Goal: Task Accomplishment & Management: Complete application form

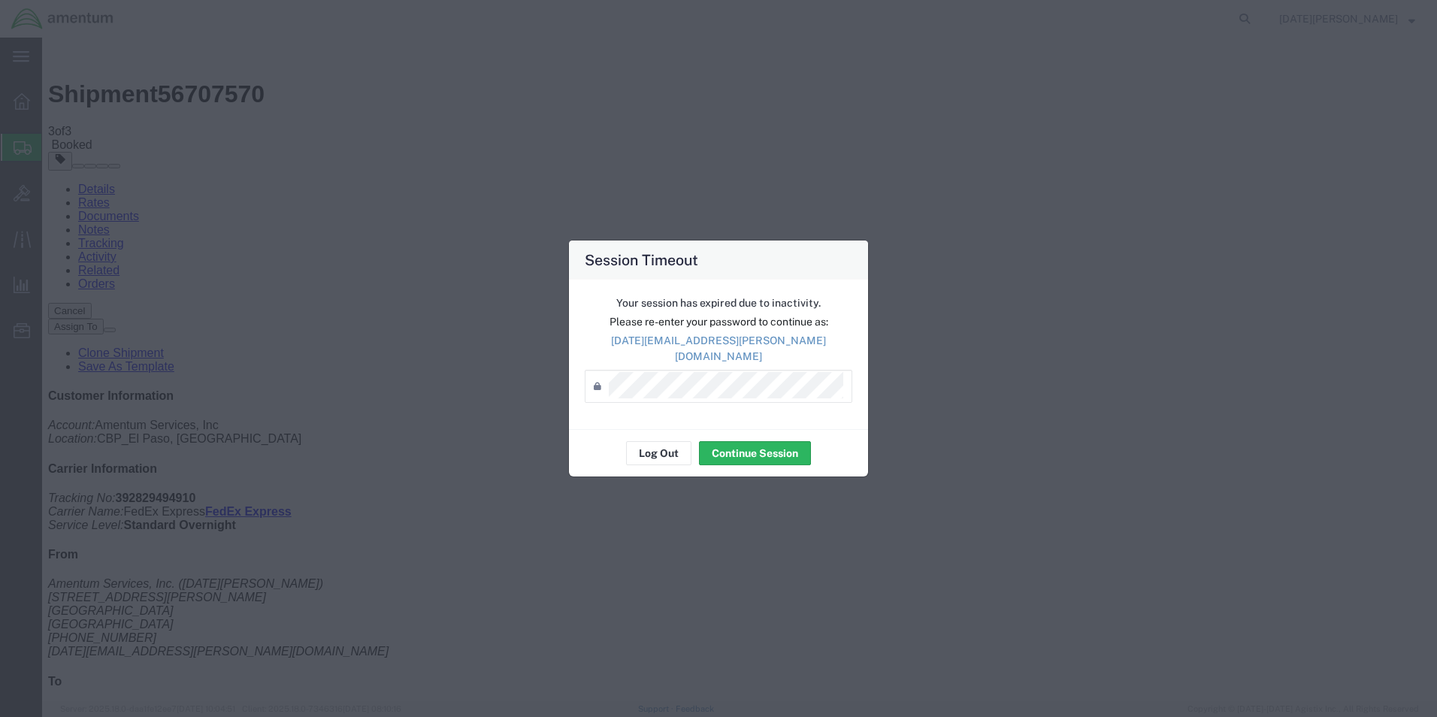
drag, startPoint x: 1187, startPoint y: 231, endPoint x: 1151, endPoint y: 241, distance: 36.5
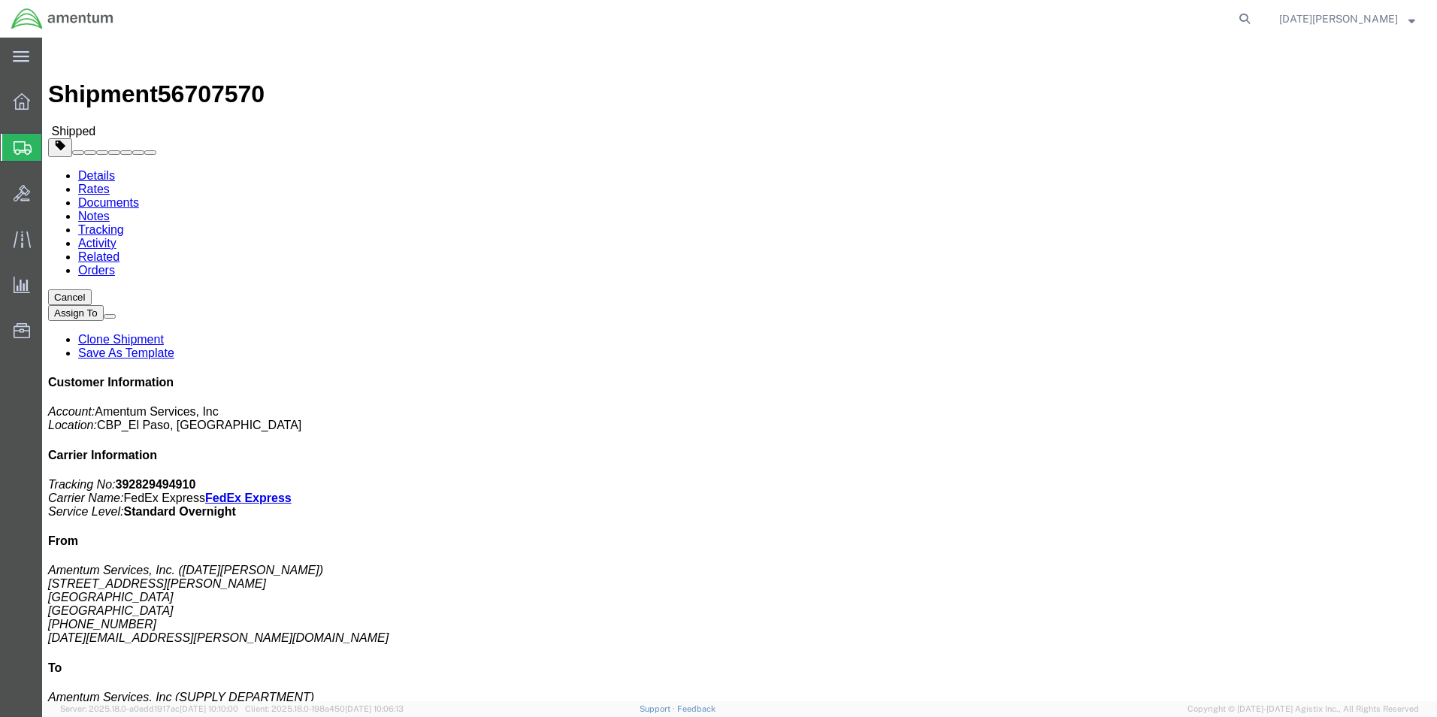
click at [0, 0] on span "Create from Template" at bounding box center [0, 0] width 0 height 0
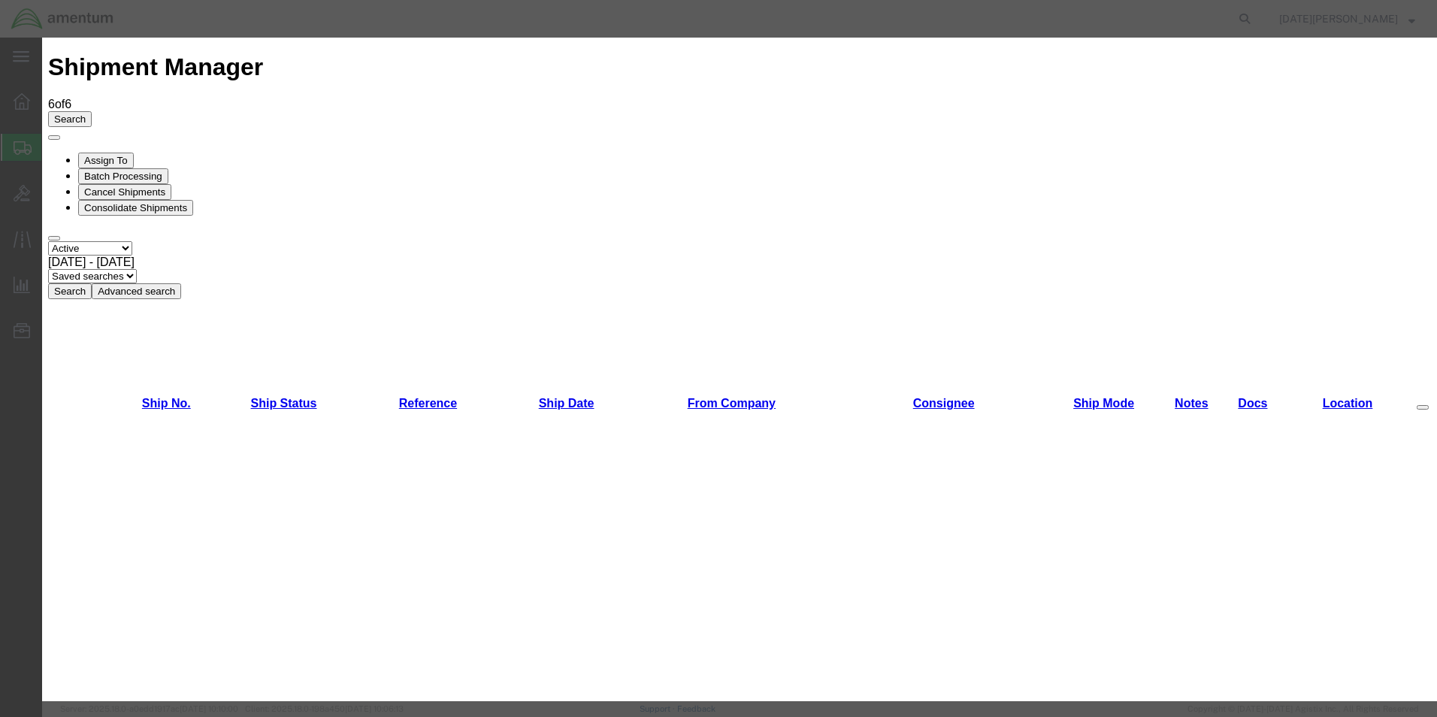
scroll to position [902, 0]
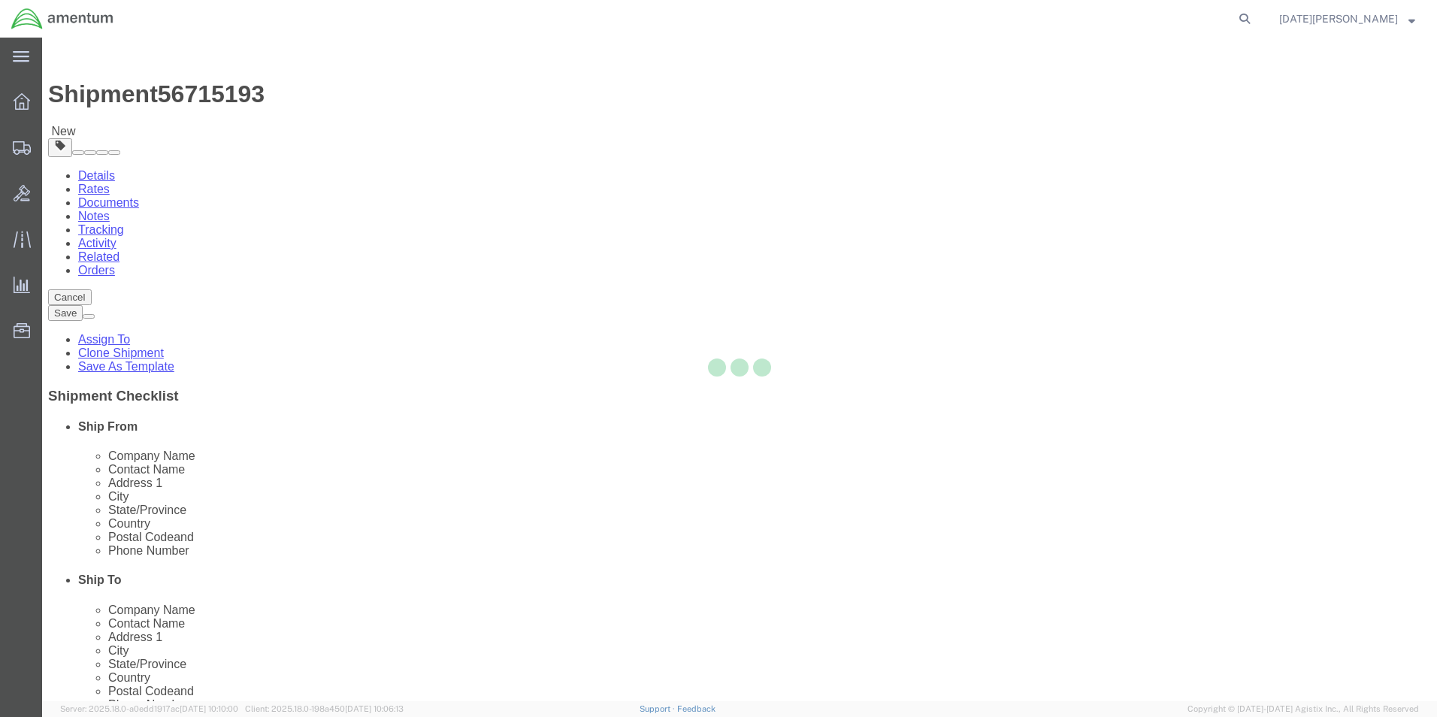
select select "49939"
select select "49941"
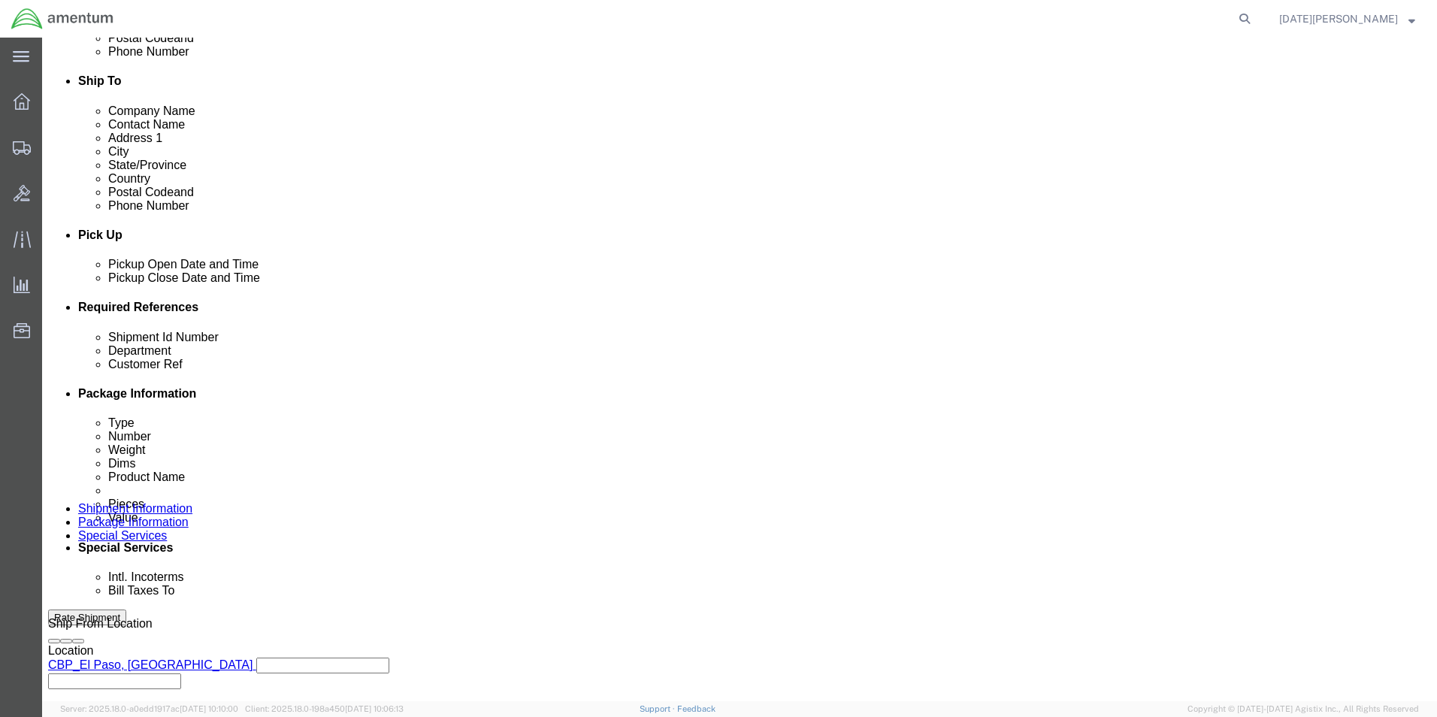
scroll to position [526, 0]
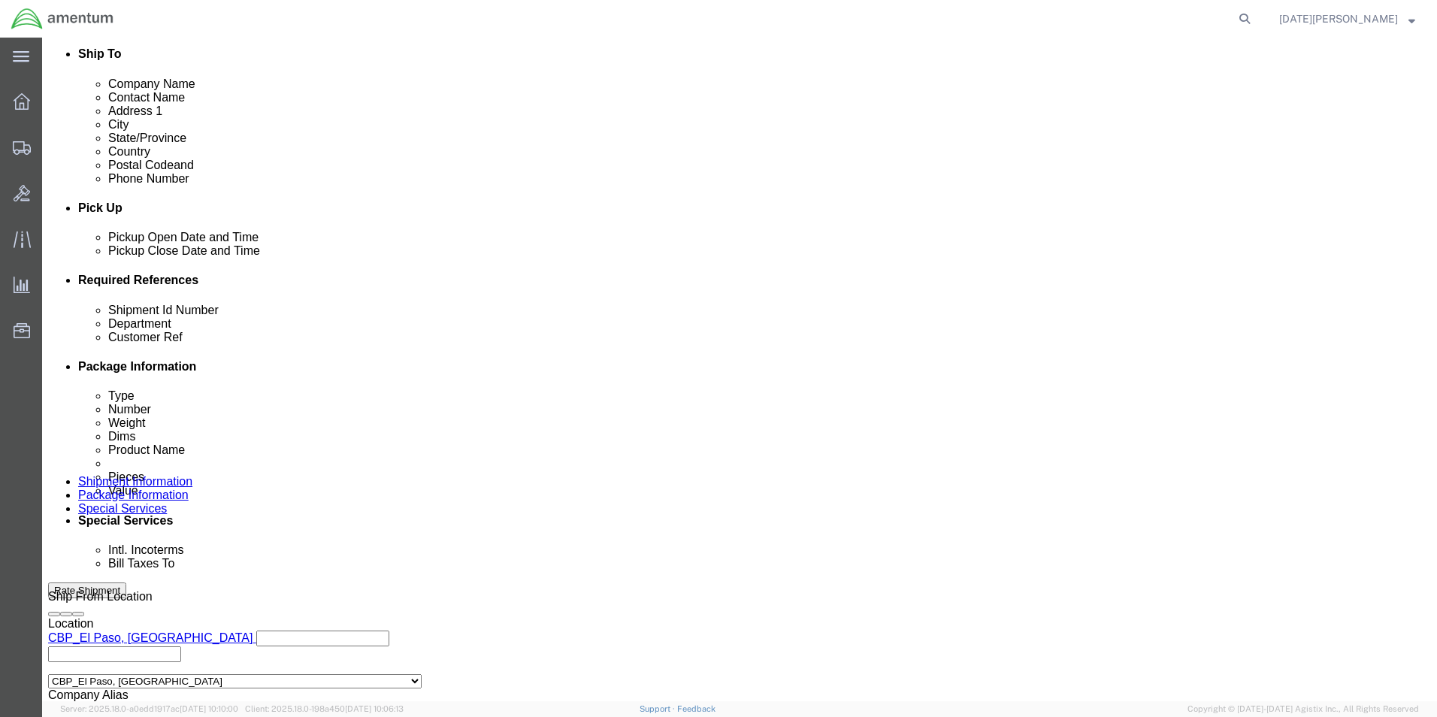
click input "text"
type input "FLIGHT LOGS"
type input "X"
type input "CBP"
type input "FLIGHT LOGS"
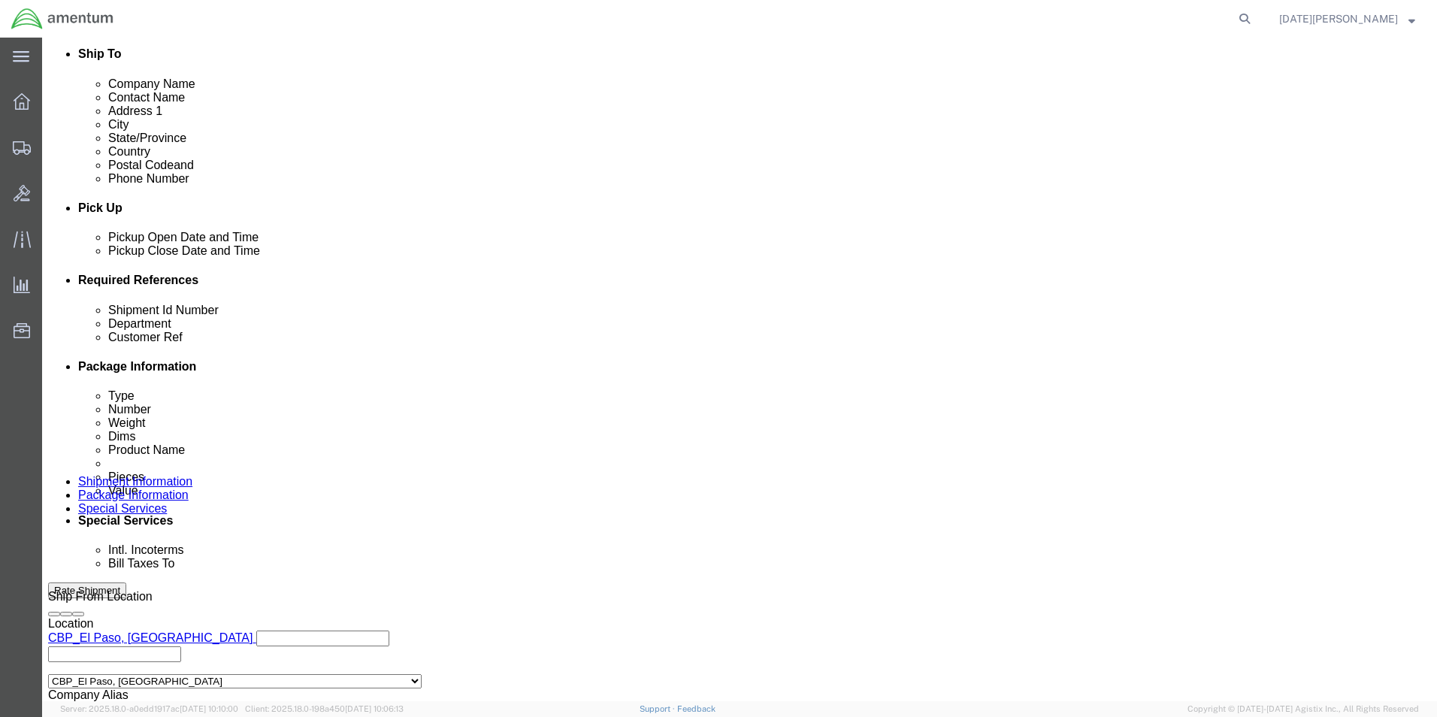
scroll to position [627, 0]
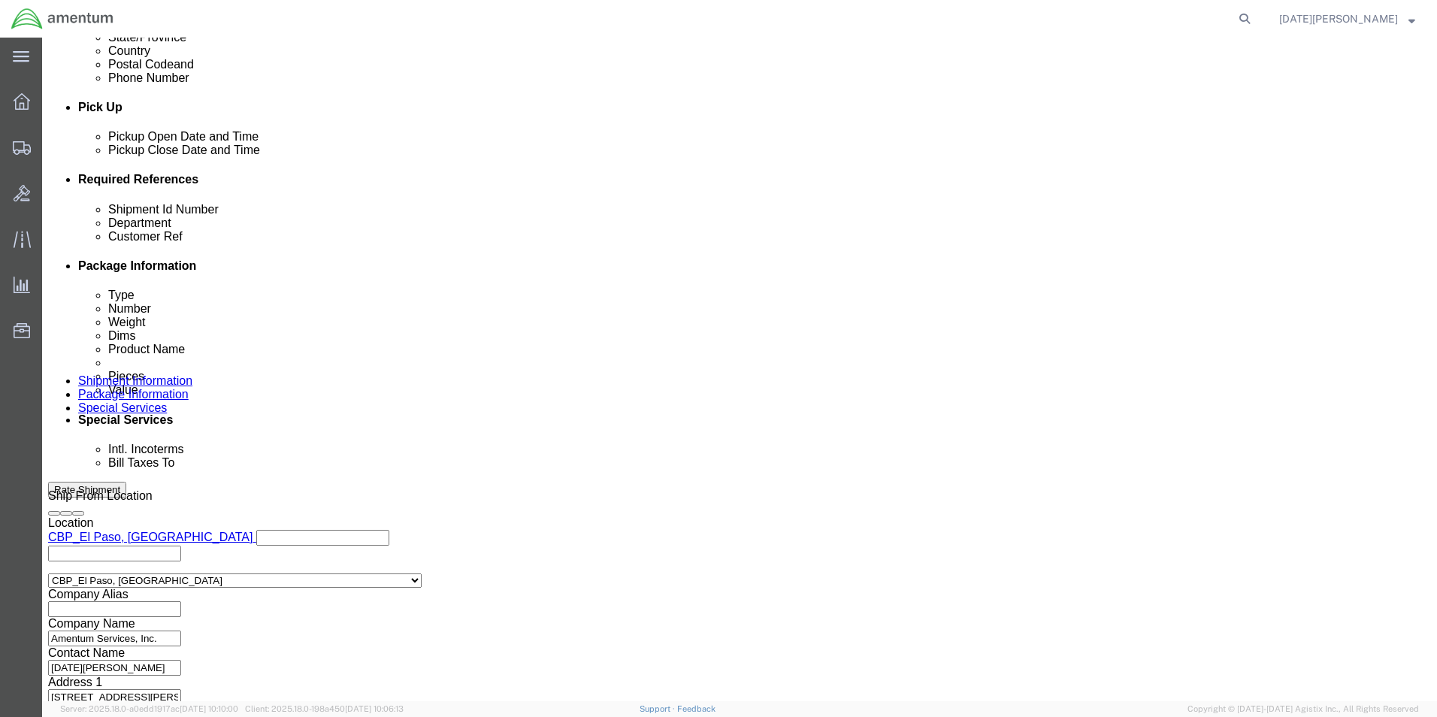
click button "Continue"
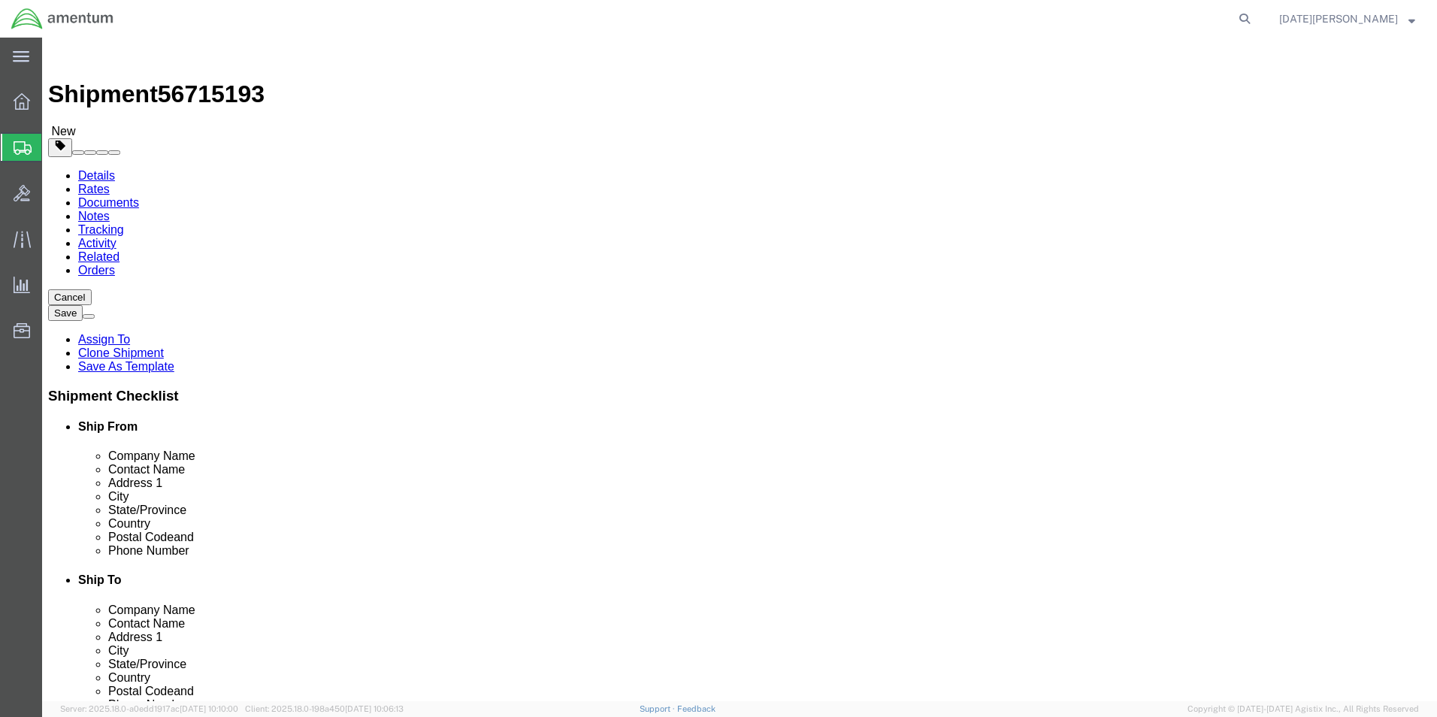
click select "Select Bale(s) Basket(s) Bolt(s) Bottle(s) Buckets Bulk Bundle(s) Can(s) Cardbo…"
select select "SBX"
click select "Select Bale(s) Basket(s) Bolt(s) Bottle(s) Buckets Bulk Bundle(s) Can(s) Cardbo…"
type input "12.25"
type input "11.00"
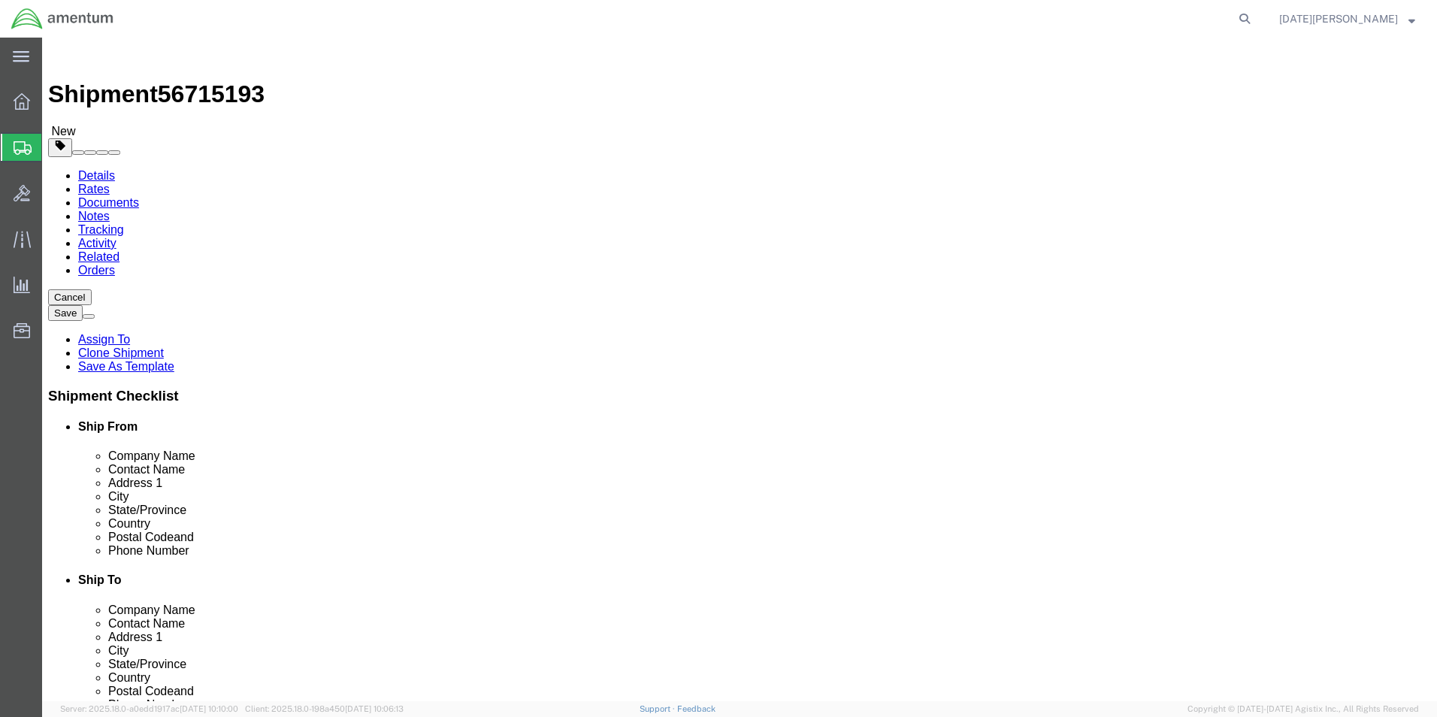
type input "1.50"
drag, startPoint x: 235, startPoint y: 350, endPoint x: 138, endPoint y: 331, distance: 97.9
click div "Package Type Select Bale(s) Basket(s) Bolt(s) Bottle(s) Buckets Bulk Bundle(s) …"
type input "3.30"
click link "Add Content"
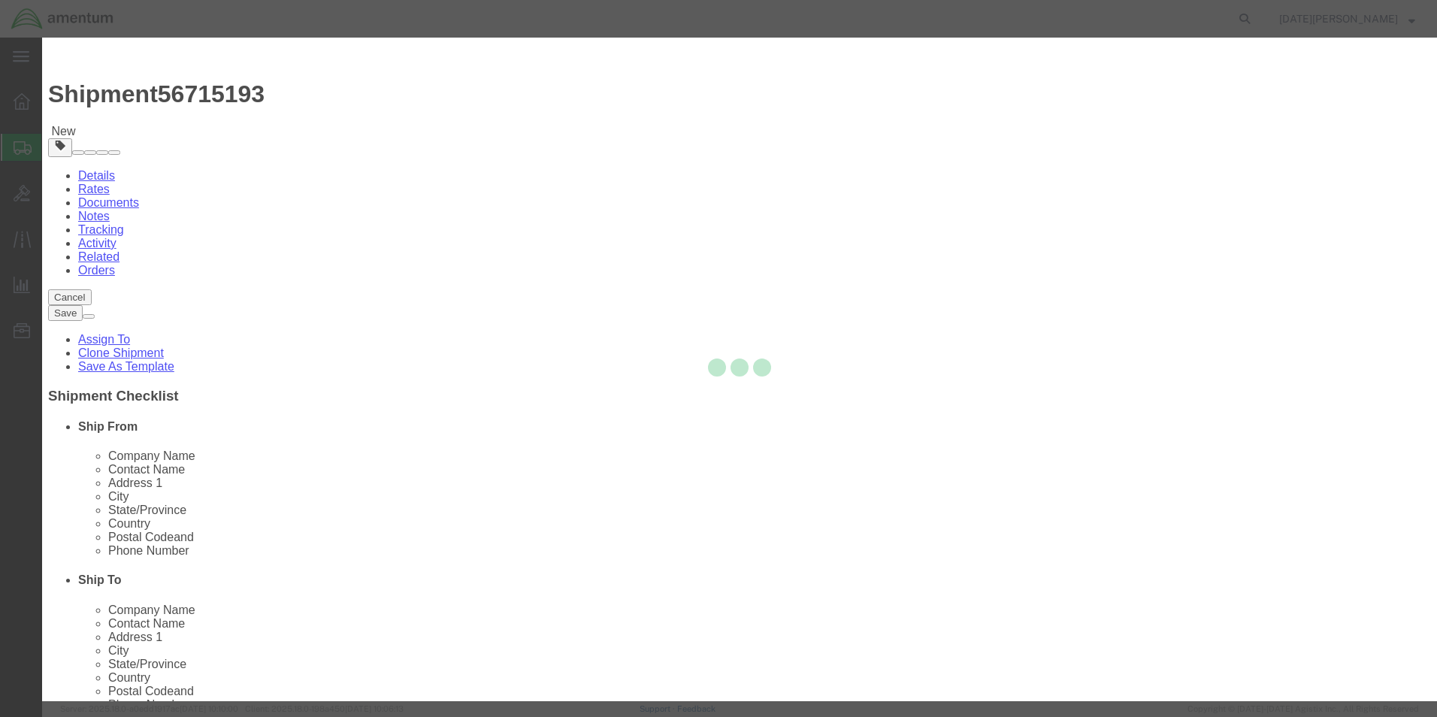
click at [588, 159] on div at bounding box center [739, 370] width 1395 height 664
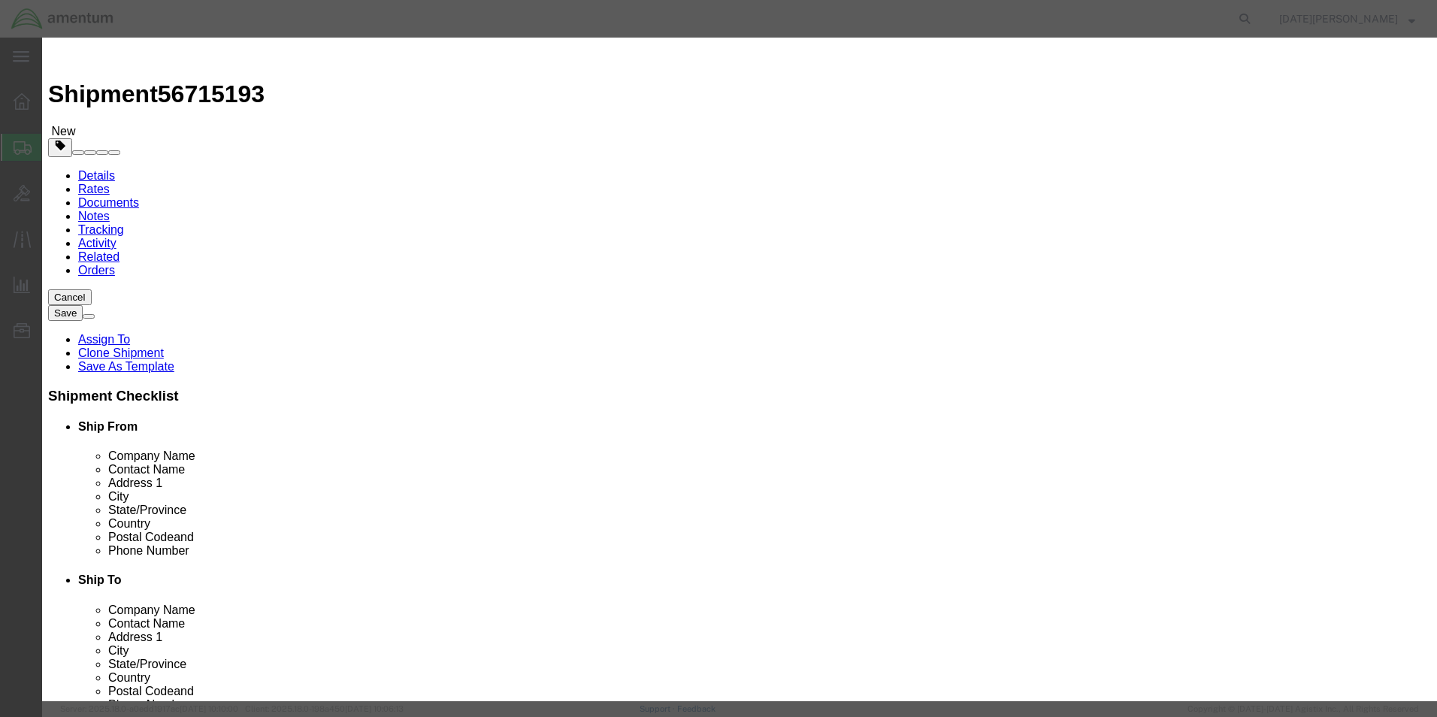
click input "text"
type input "FLIGHT LOGS"
type input "6"
click select "Select Bag Barrels 100Board Feet Bottle Box Blister Pack Carats Can Capsule Car…"
select select "PAC"
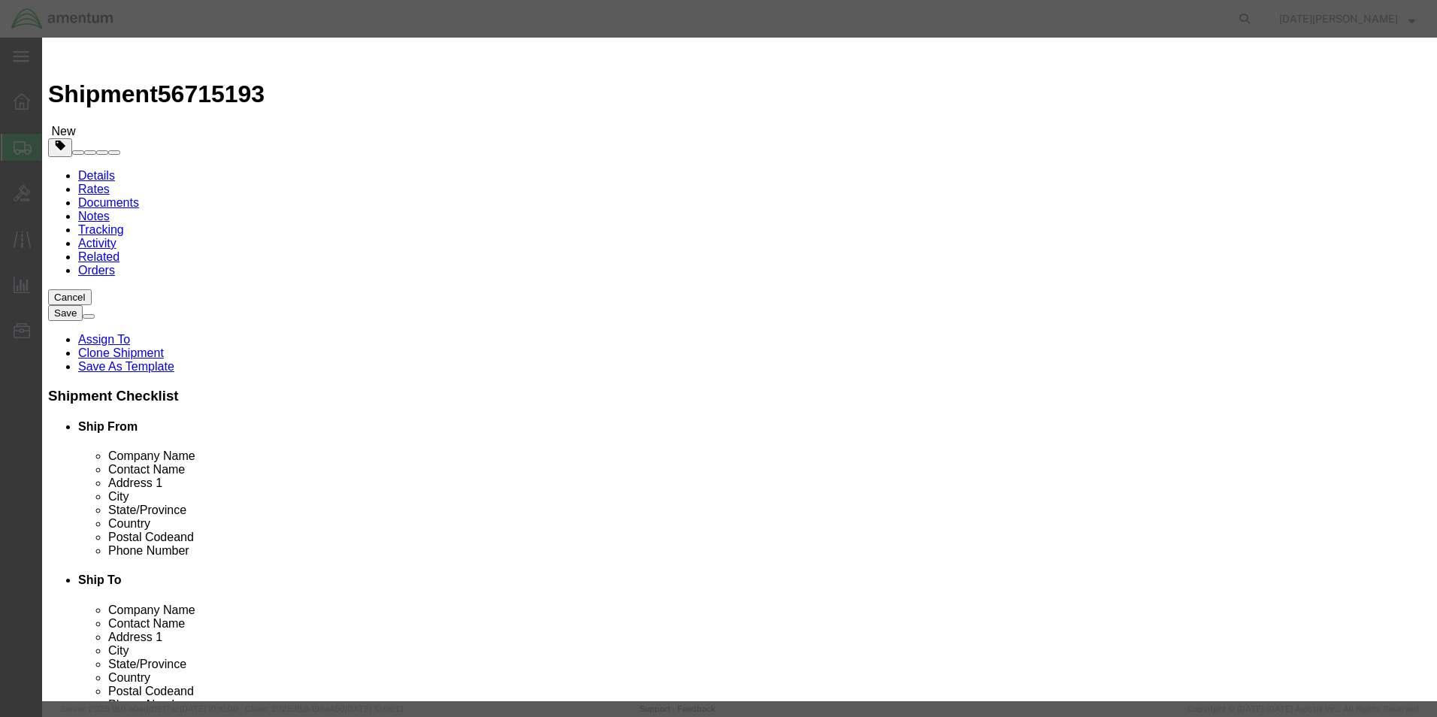
click select "Select Bag Barrels 100Board Feet Bottle Box Blister Pack Carats Can Capsule Car…"
click input "text"
type input "150"
select select "USD"
click button "Save & Close"
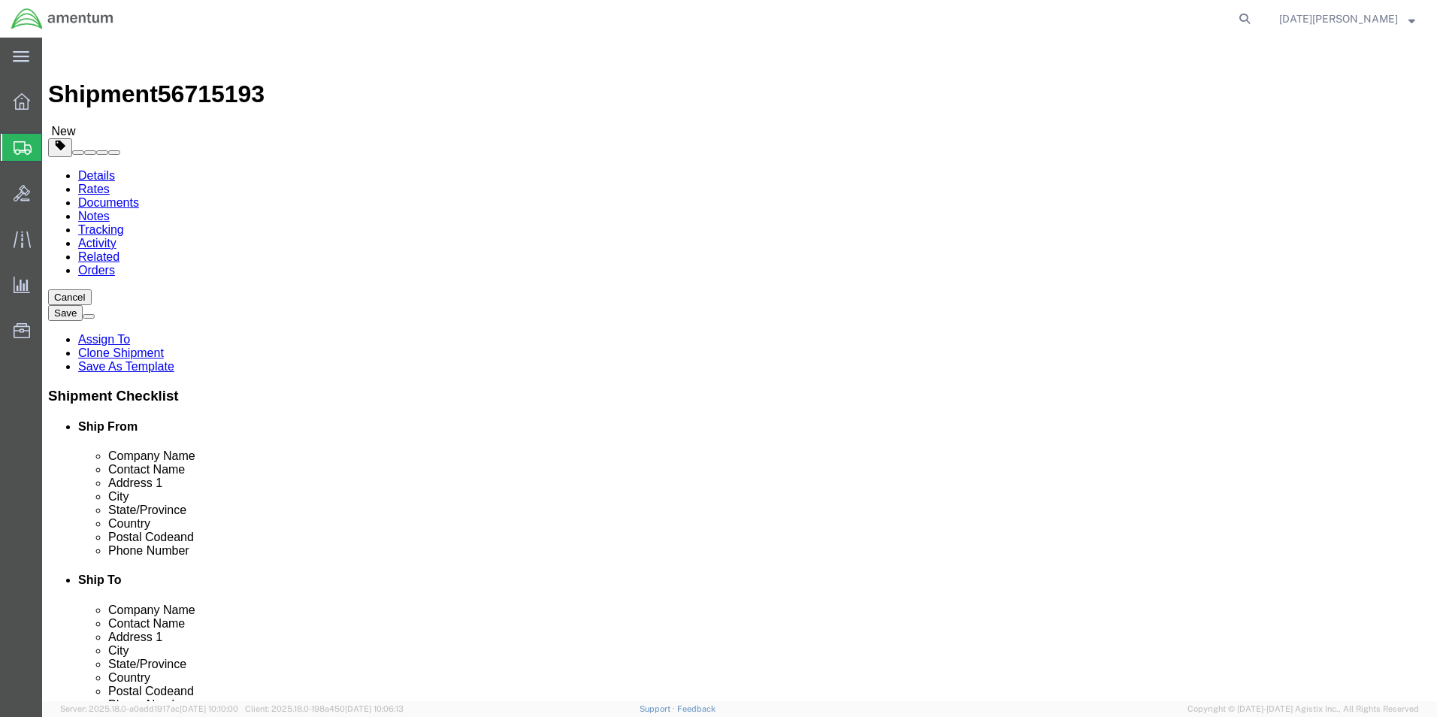
click button "Rate Shipment"
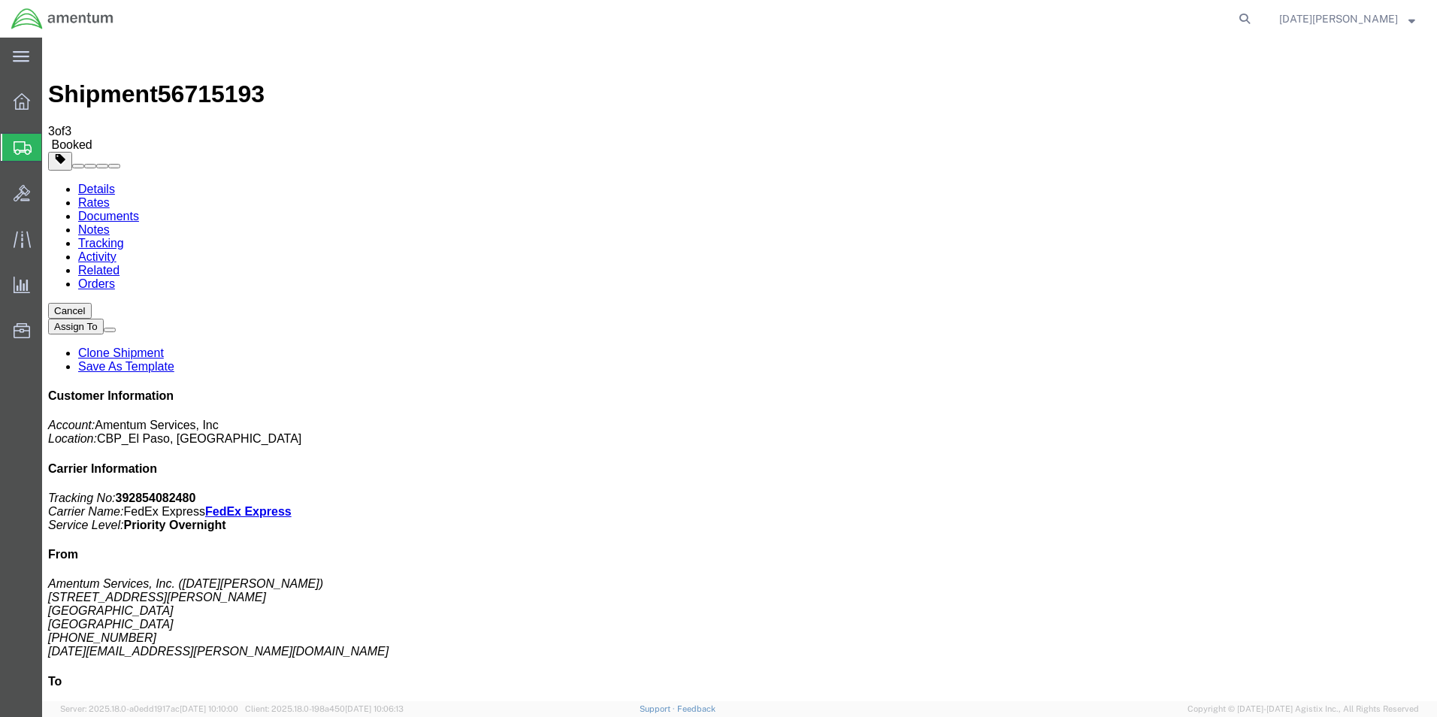
drag, startPoint x: 629, startPoint y: 271, endPoint x: 701, endPoint y: 303, distance: 79.1
click at [0, 0] on span "Create from Template" at bounding box center [0, 0] width 0 height 0
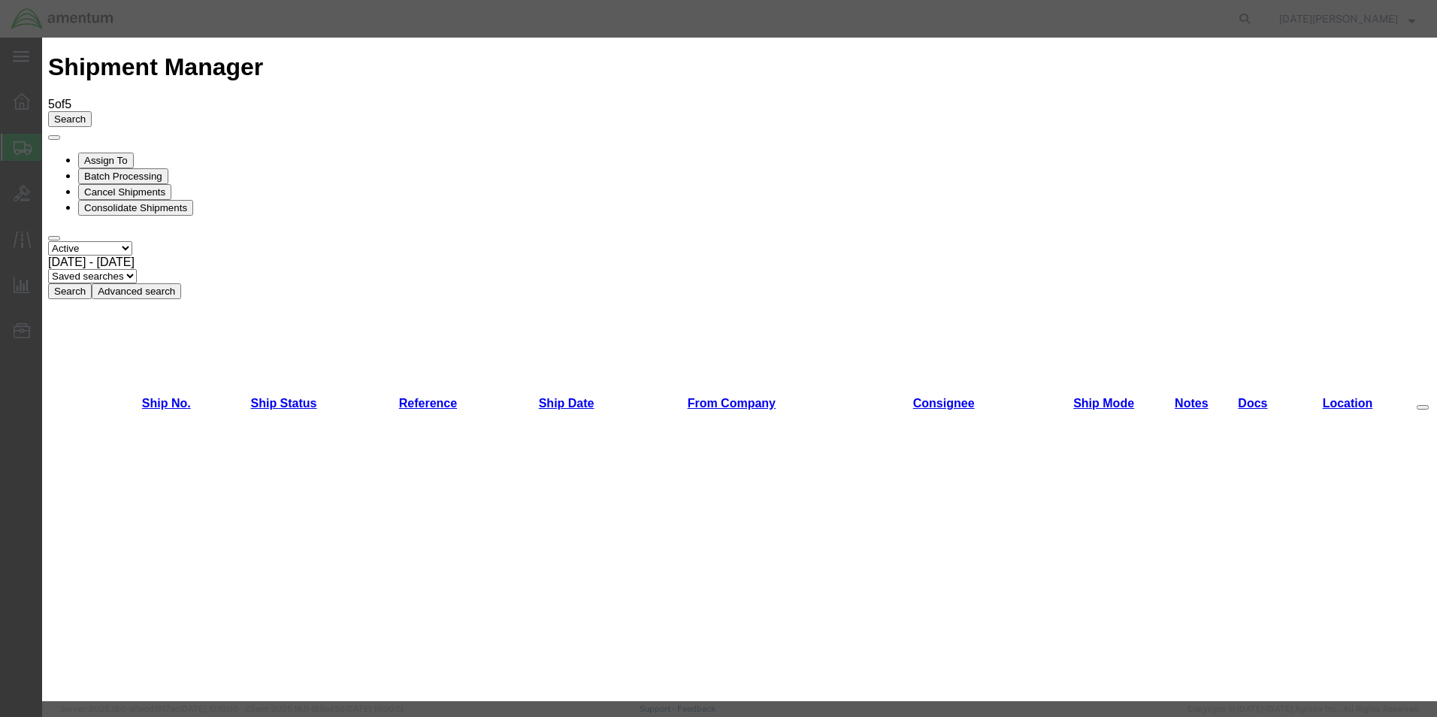
scroll to position [752, 0]
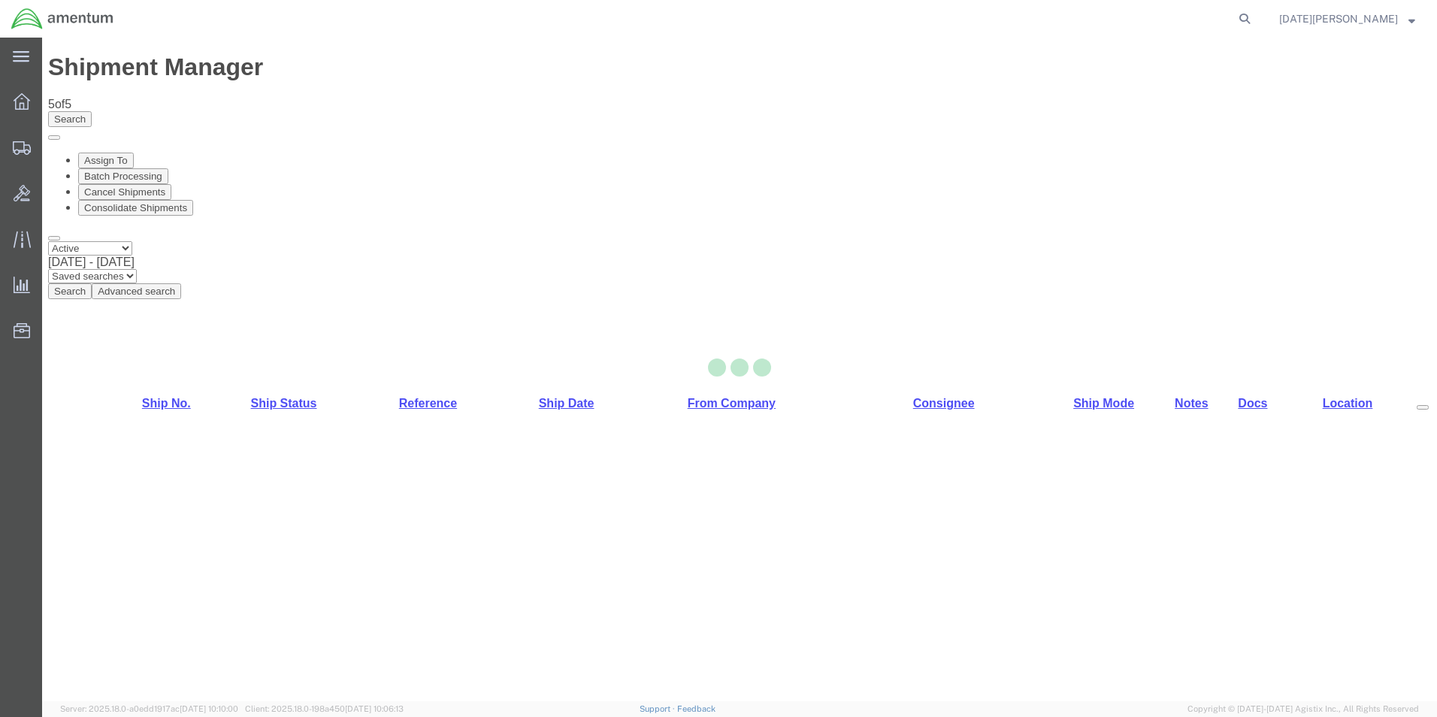
select select "49939"
select select "49941"
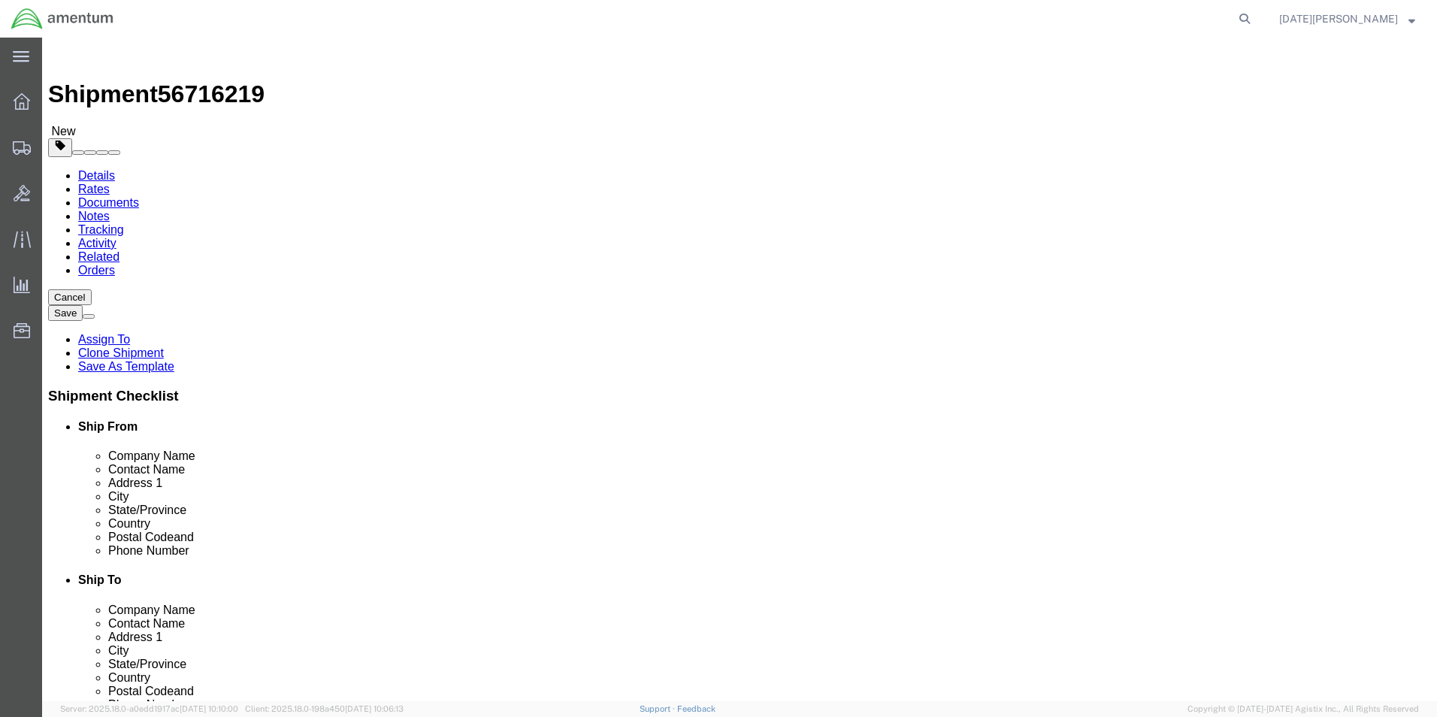
scroll to position [526, 0]
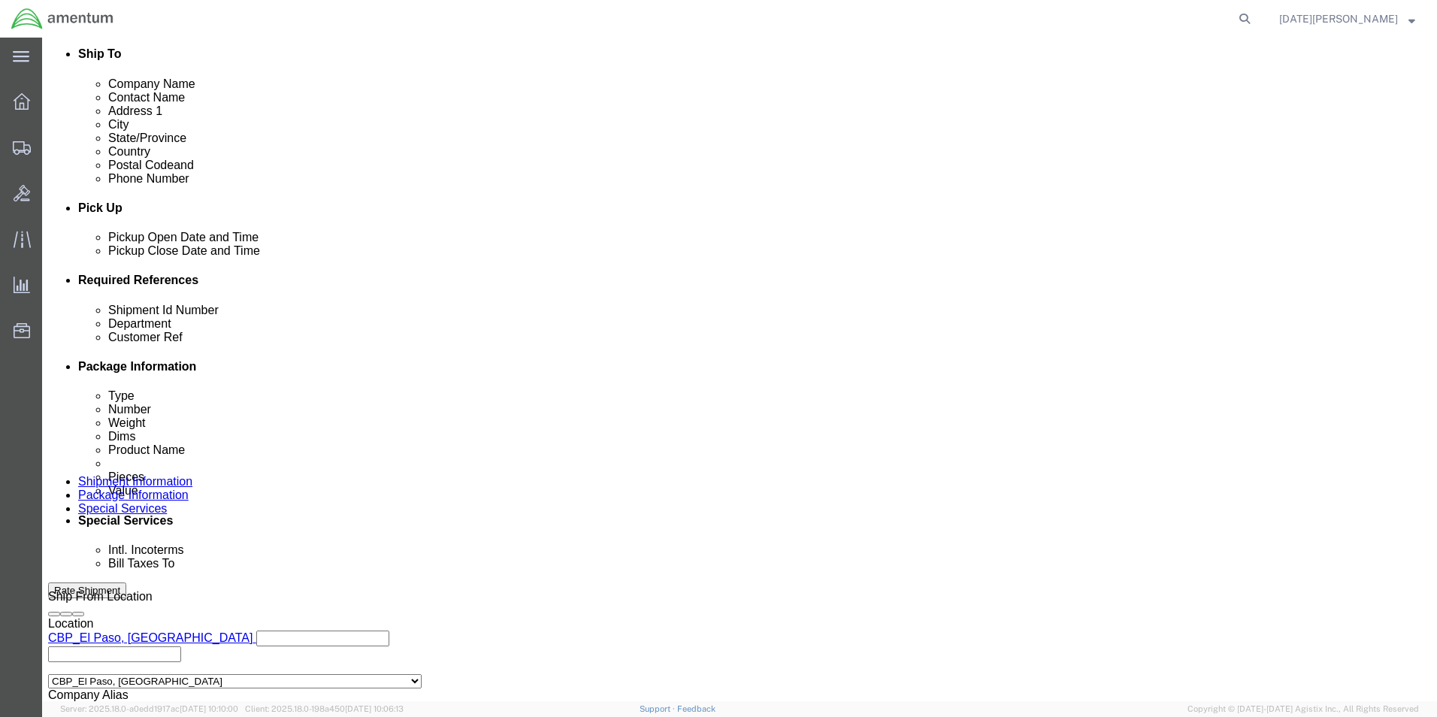
click input "text"
type input "w"
type input "WORK ORDER FORMS"
type input "CBP"
type input "WORK ORDER FORMS"
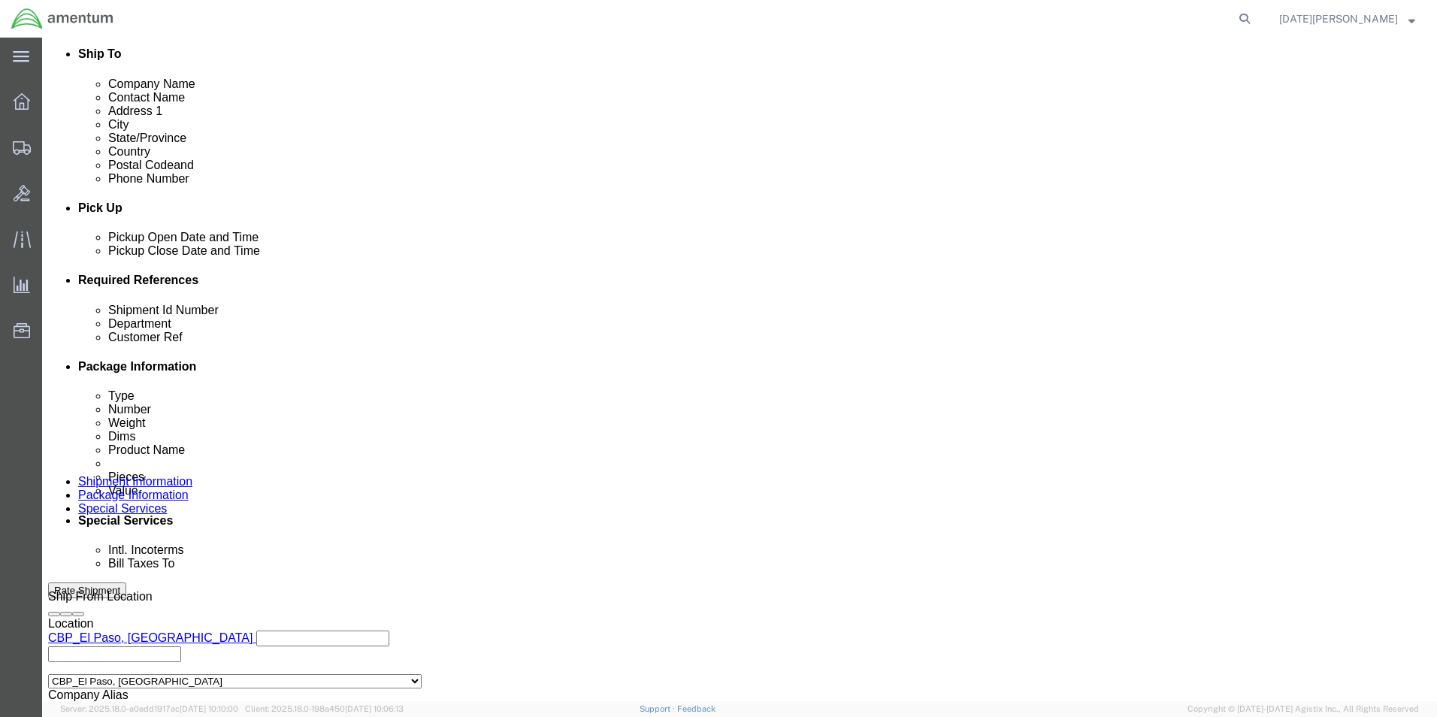
scroll to position [627, 0]
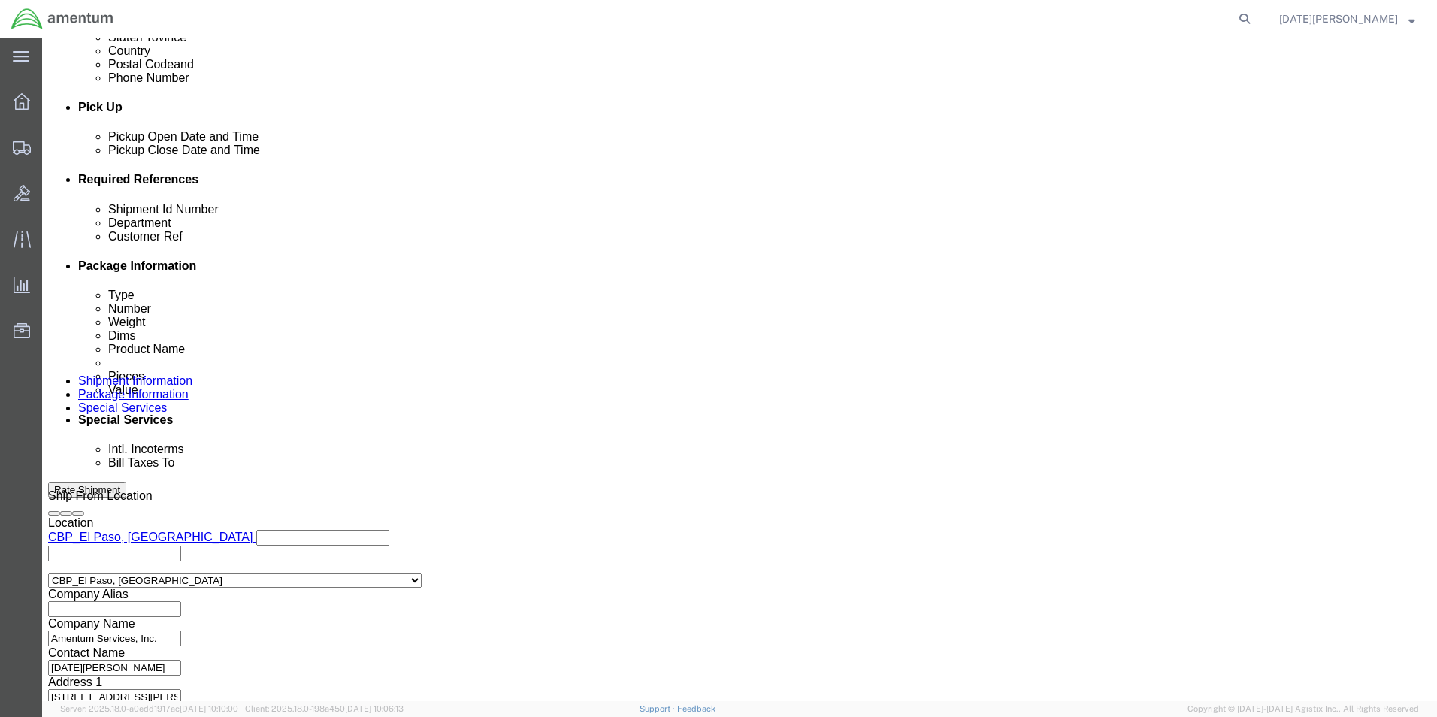
click button "Continue"
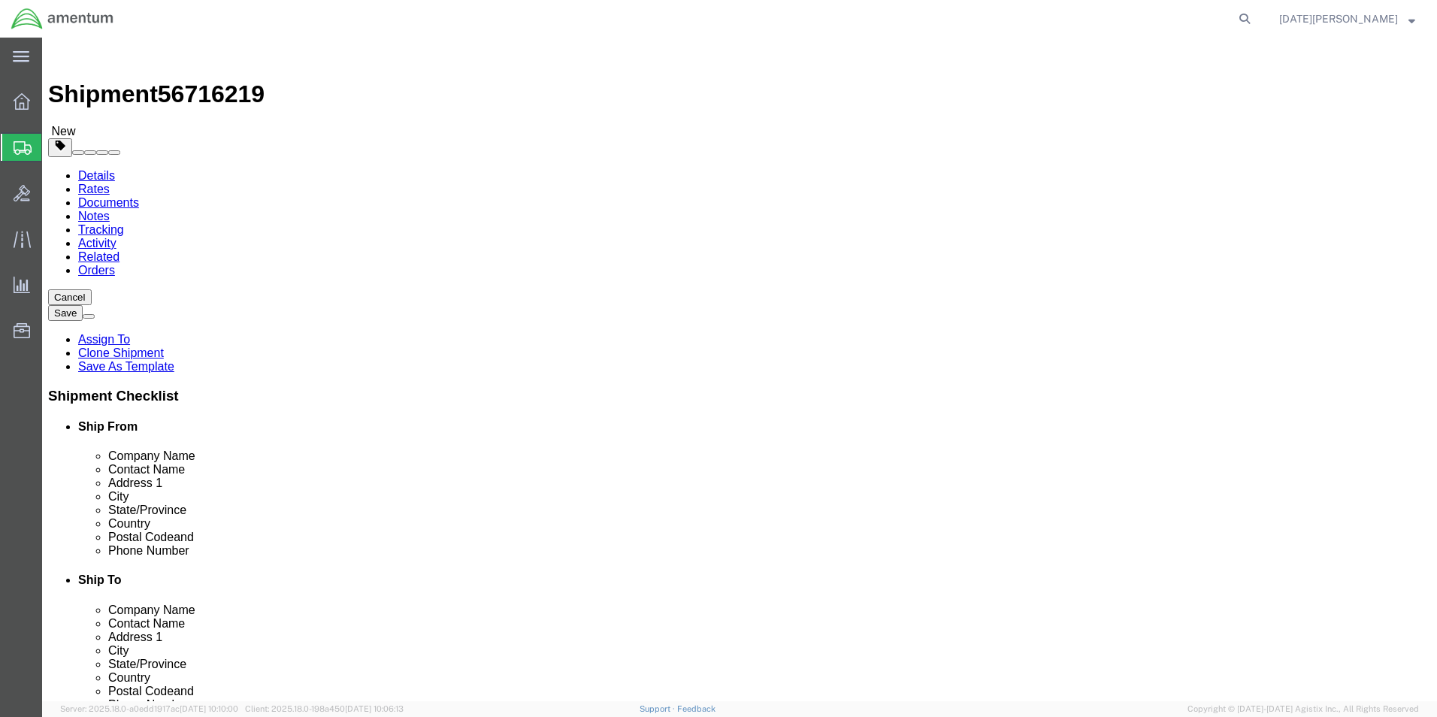
click select "Select Bale(s) Basket(s) Bolt(s) Bottle(s) Buckets Bulk Bundle(s) Can(s) Cardbo…"
select select "MBX"
click select "Select Bale(s) Basket(s) Bolt(s) Bottle(s) Buckets Bulk Bundle(s) Can(s) Cardbo…"
type input "13.00"
type input "11.50"
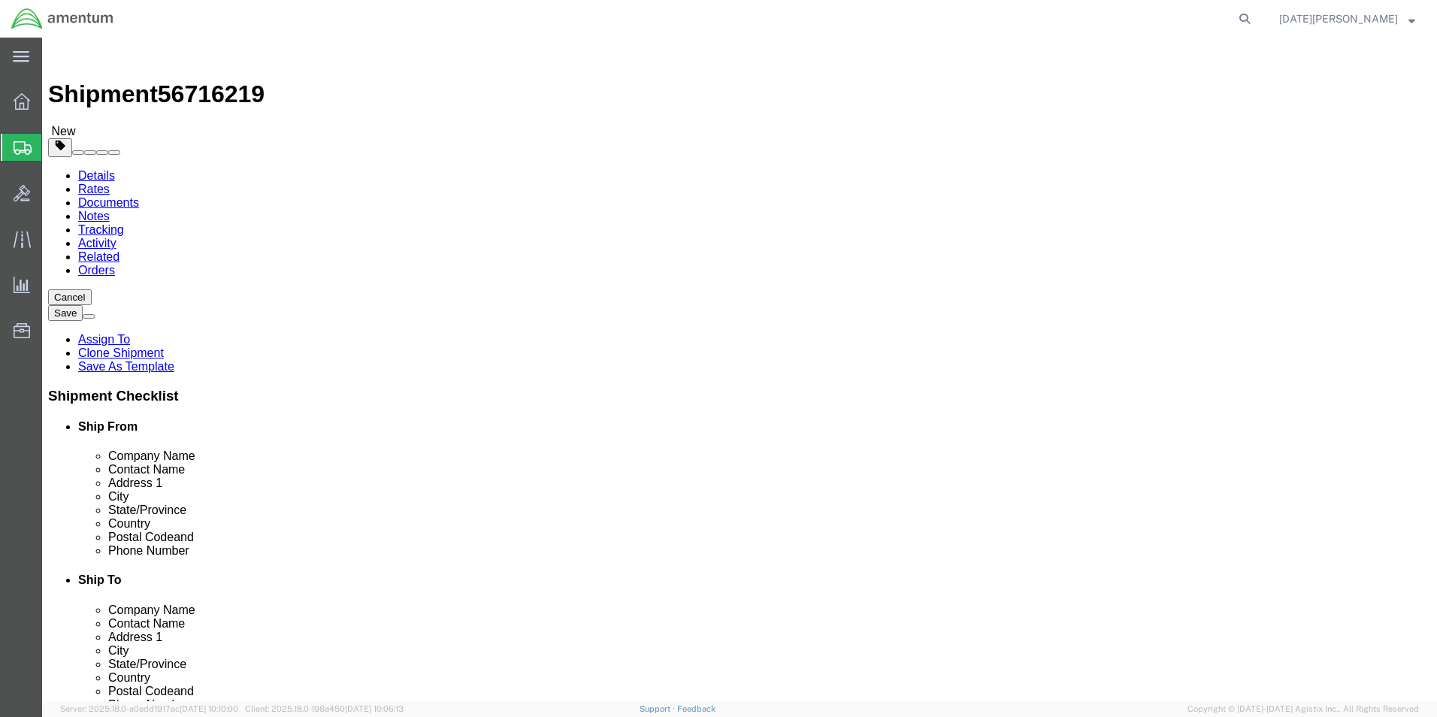
type input "2.50"
drag, startPoint x: 245, startPoint y: 350, endPoint x: 165, endPoint y: 347, distance: 80.5
click div "Weight 0.00 Select kgs lbs Ship. t°"
type input "5.55"
click link "Add Content"
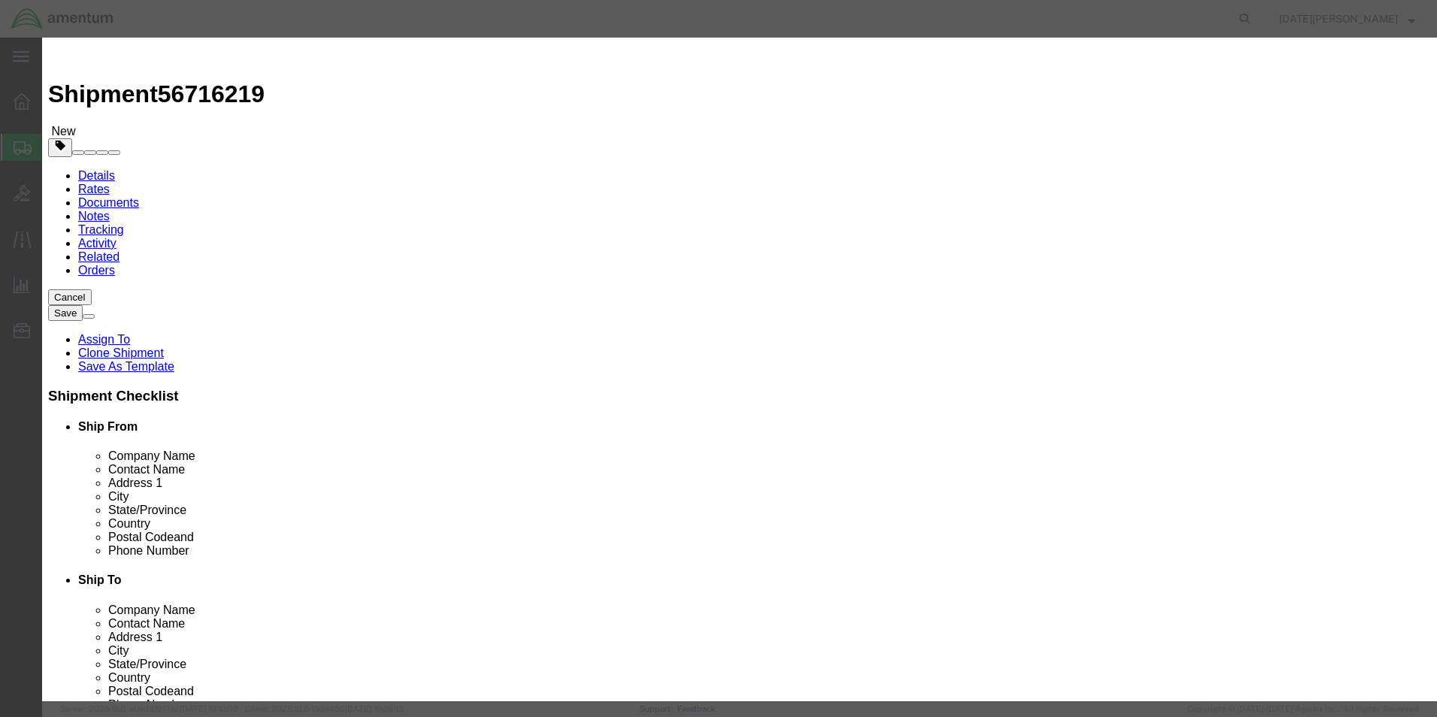
click input "text"
type input "WORK ORDER FORMS"
type input "5"
click select "Select Bag Barrels 100Board Feet Bottle Box Blister Pack Carats Can Capsule Car…"
select select "PAC"
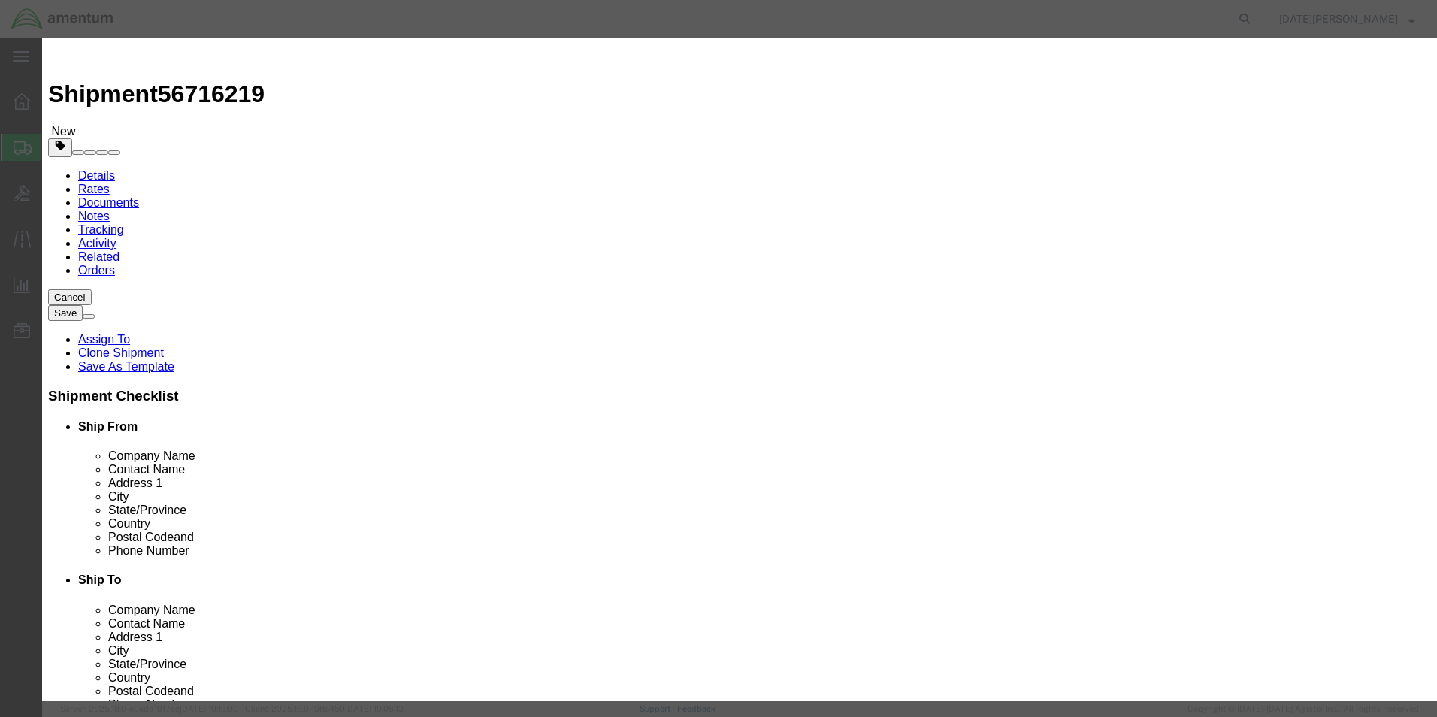
click select "Select Bag Barrels 100Board Feet Bottle Box Blister Pack Carats Can Capsule Car…"
click input "text"
type input "150"
select select "USD"
click button "Save & Close"
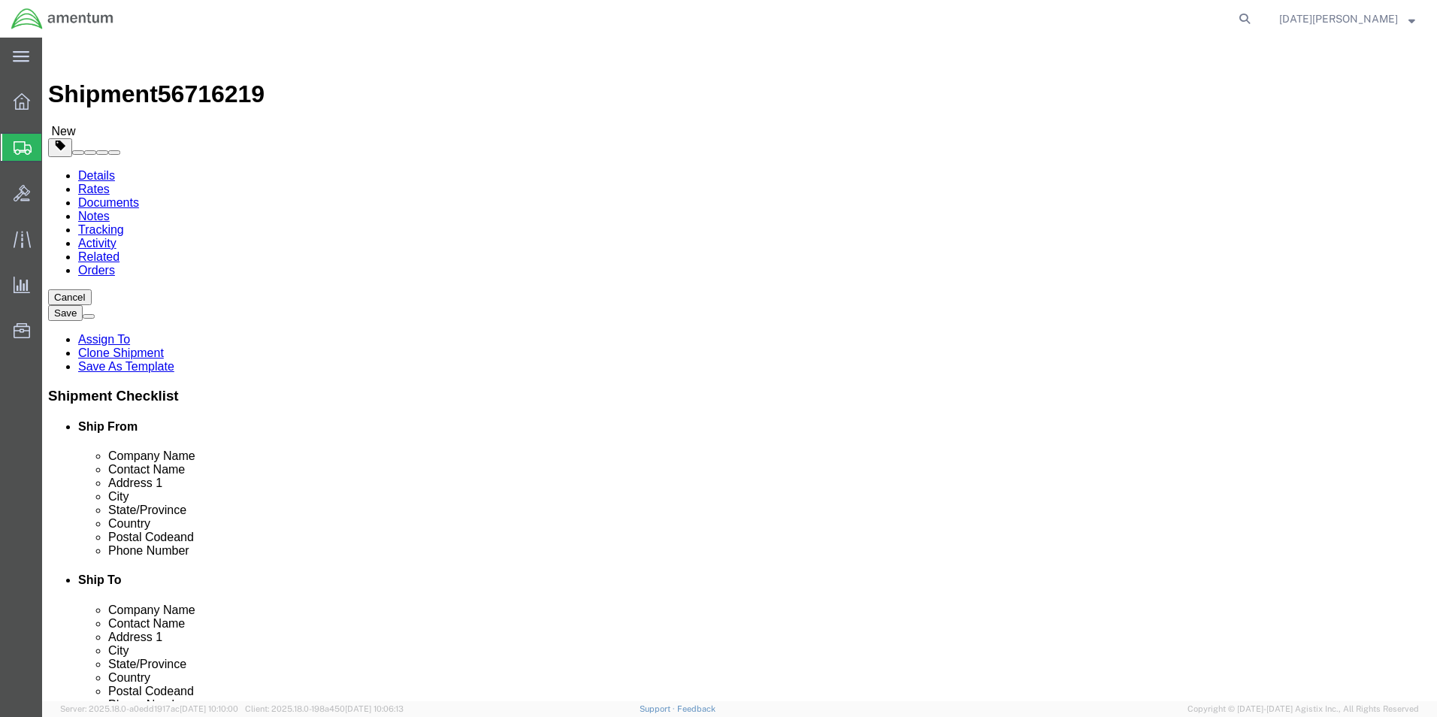
click button "Rate Shipment"
